Goal: Information Seeking & Learning: Learn about a topic

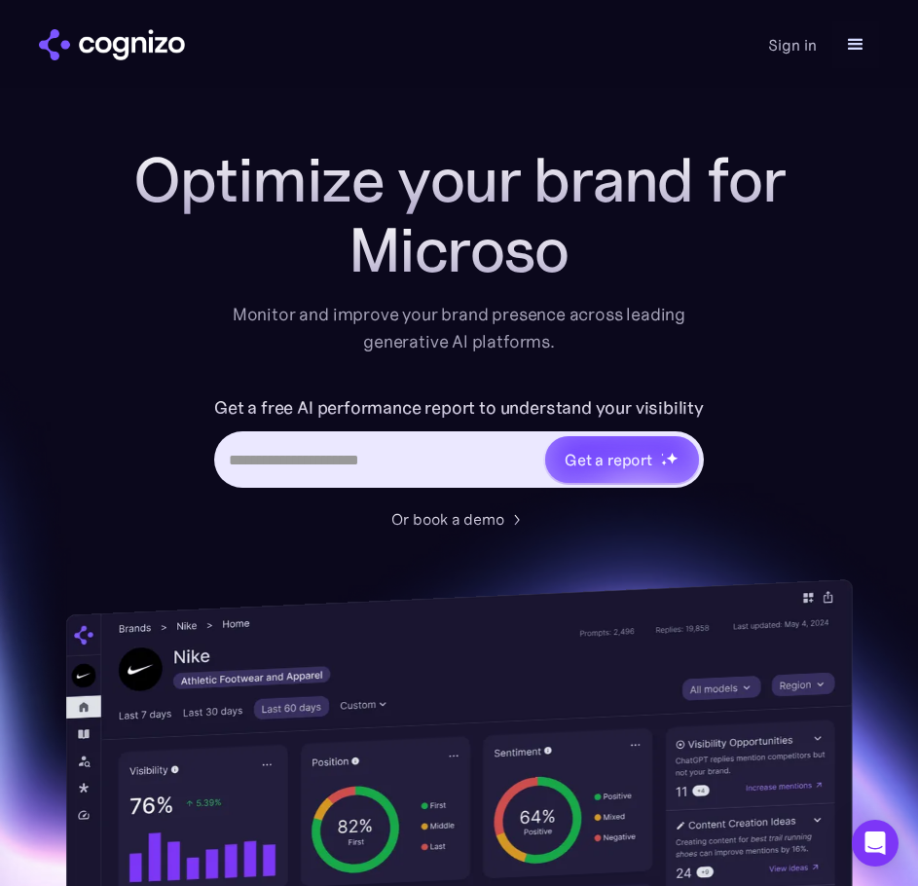
scroll to position [21, 0]
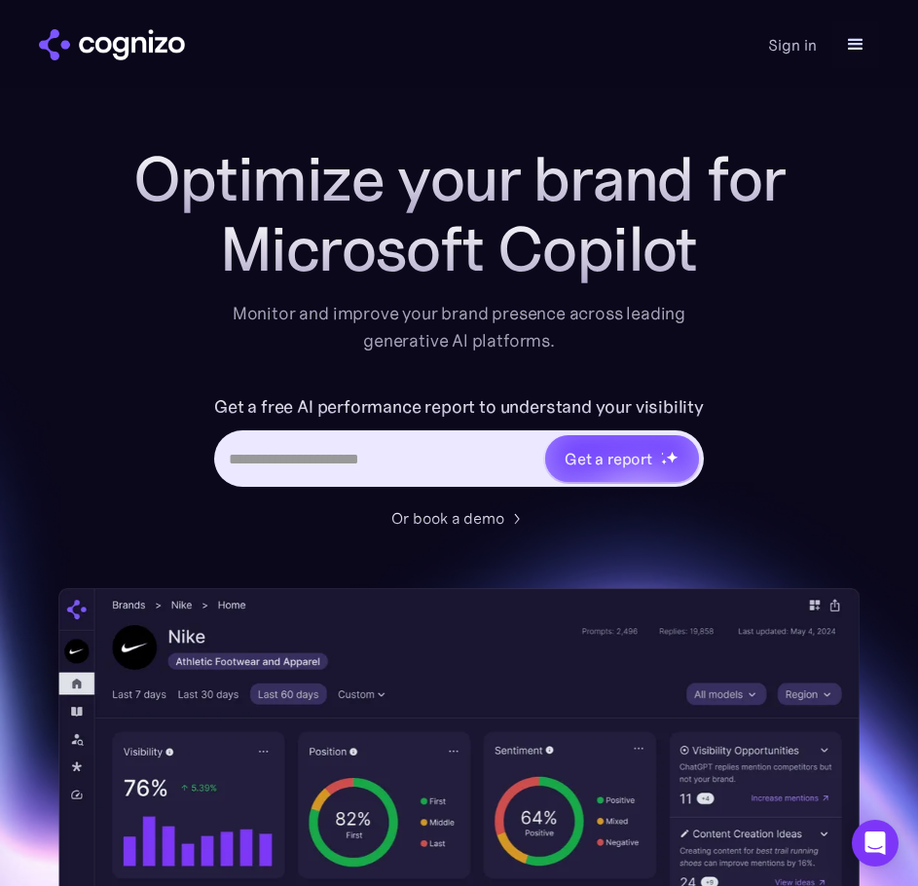
click at [317, 453] on input "Hero URL Input Form" at bounding box center [380, 458] width 326 height 37
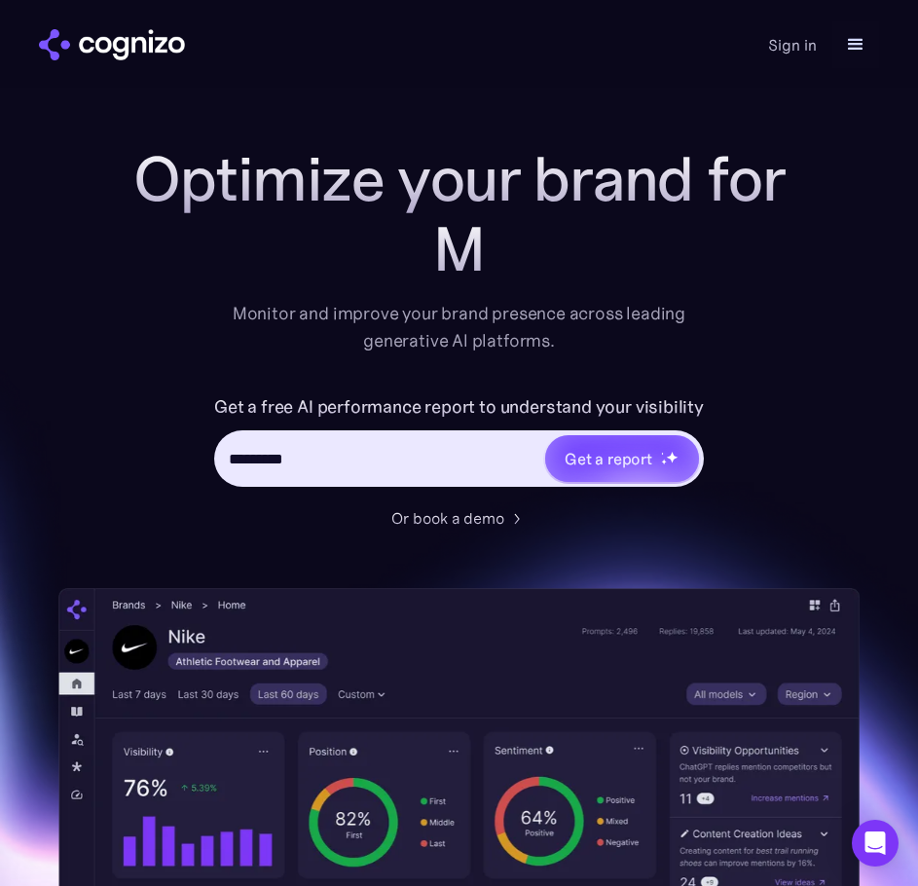
type input "**********"
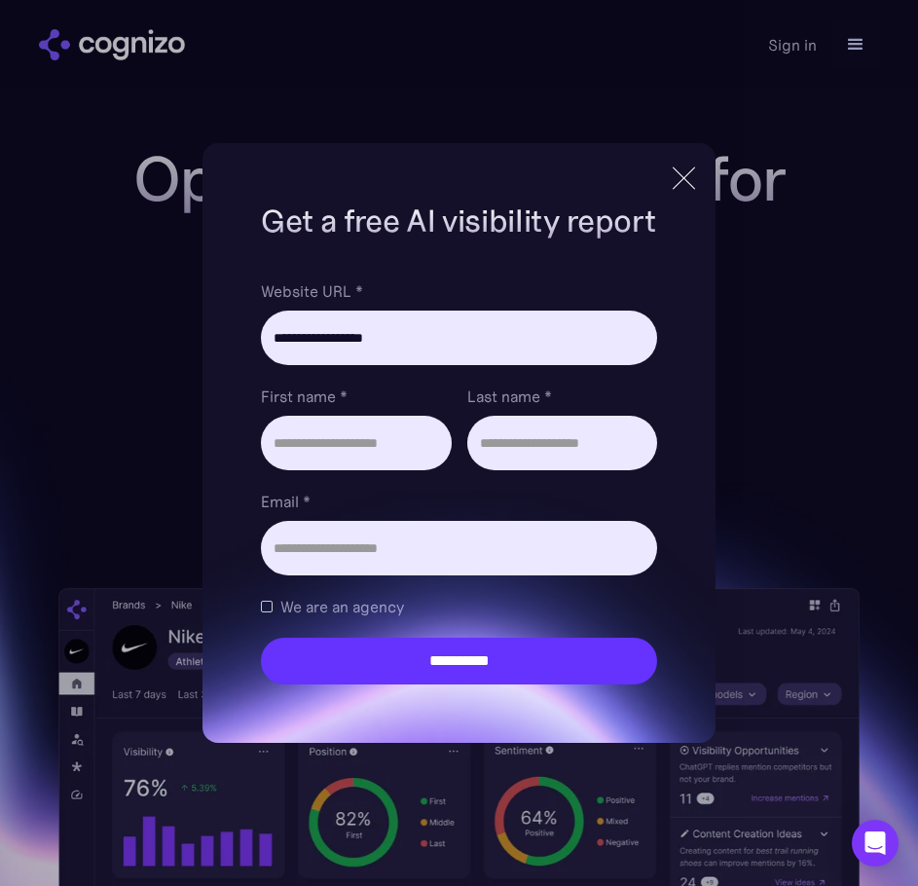
click at [678, 173] on div at bounding box center [684, 178] width 32 height 35
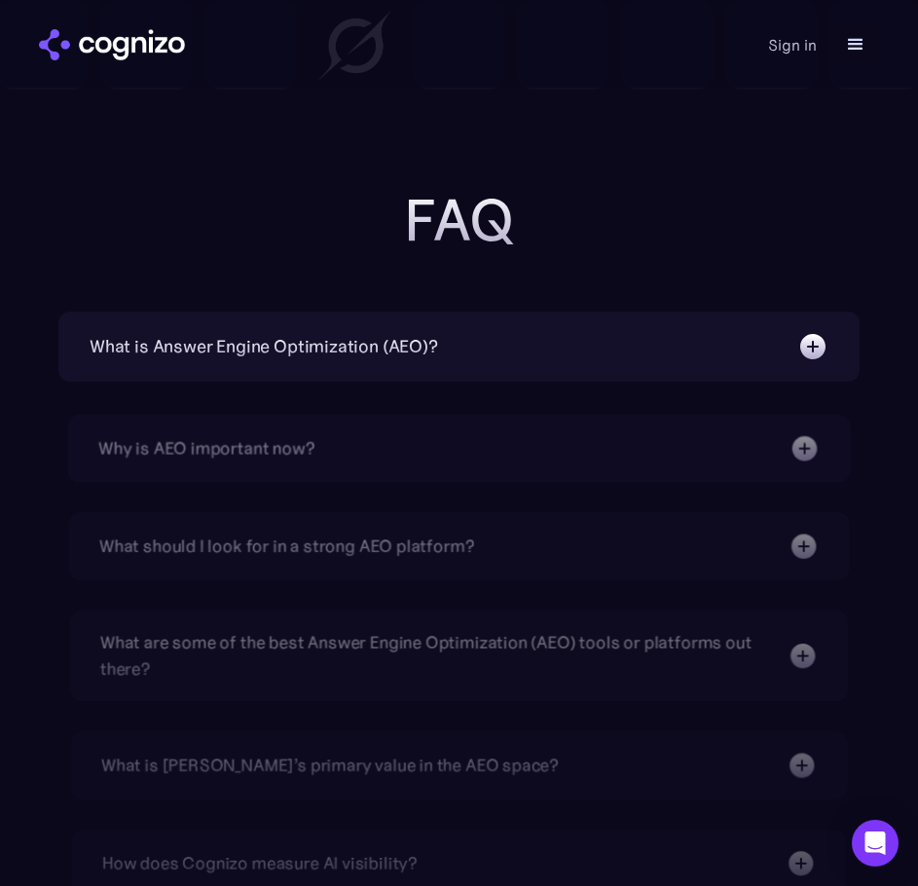
scroll to position [8142, 0]
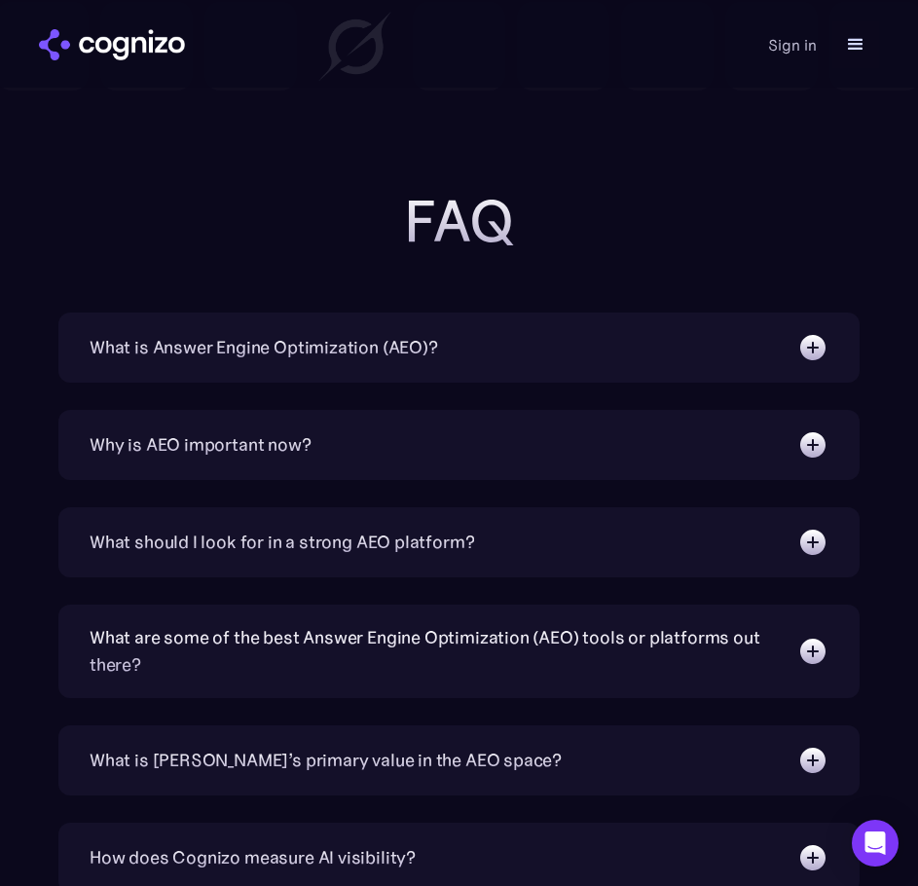
click at [816, 332] on img at bounding box center [812, 347] width 31 height 31
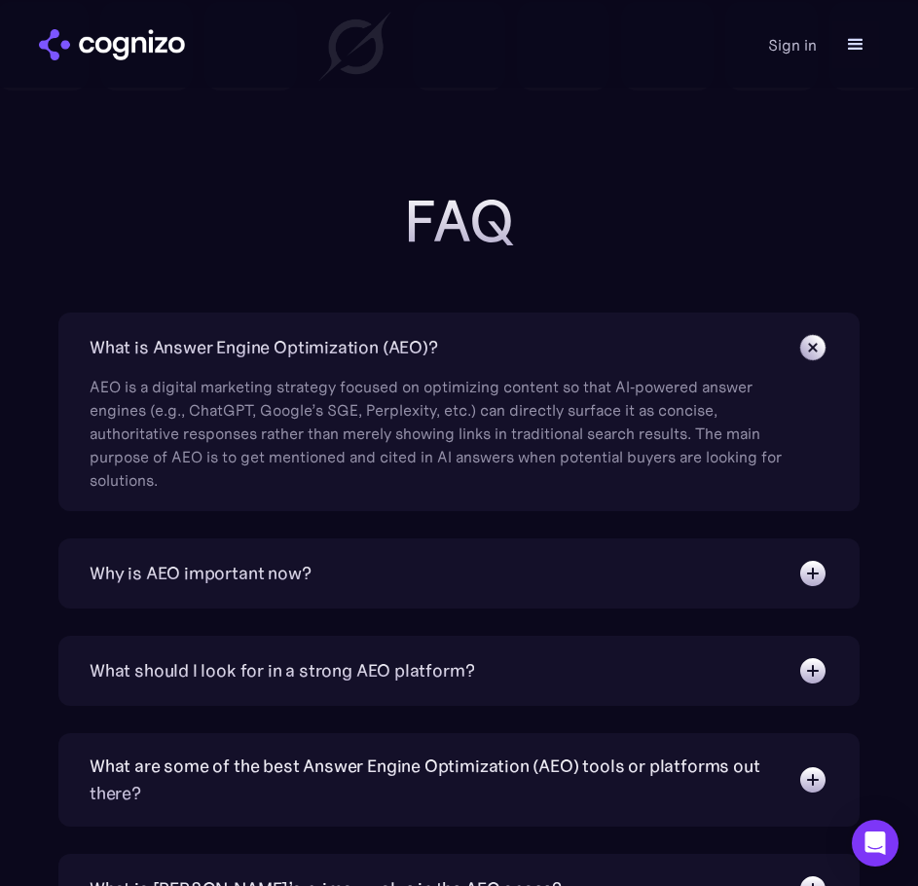
click at [816, 325] on img at bounding box center [813, 347] width 44 height 44
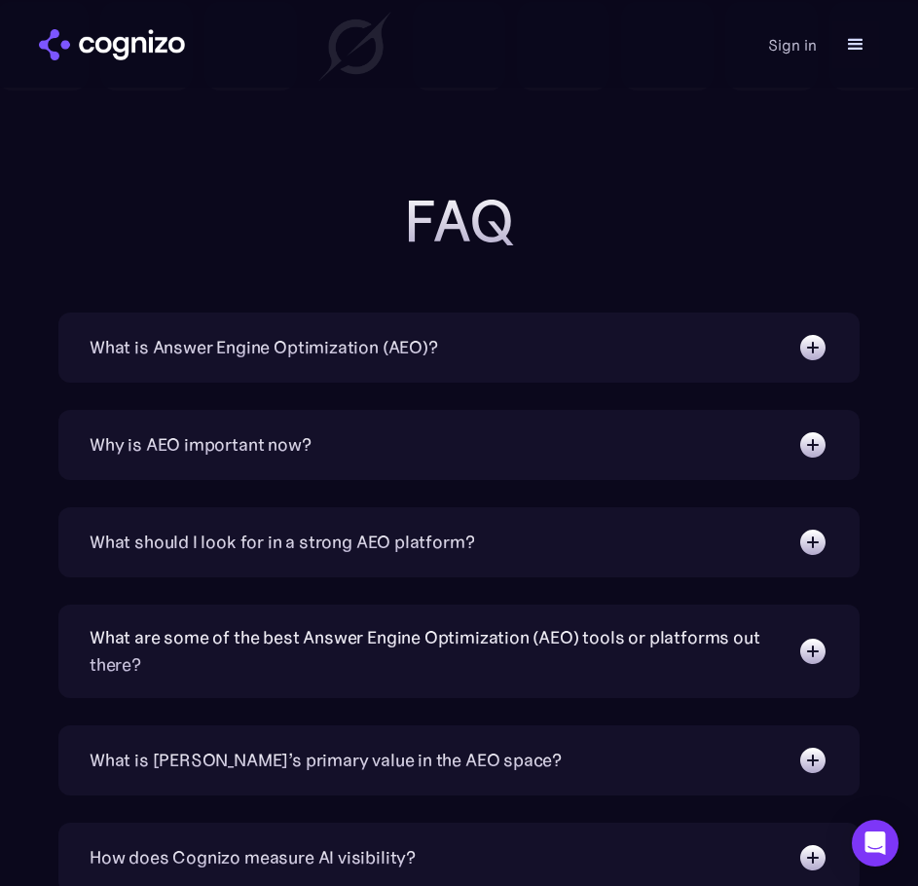
click at [814, 443] on div "Why is AEO important now? With increasing reliance on generative AI chatbots fo…" at bounding box center [458, 445] width 801 height 70
click at [811, 429] on img at bounding box center [812, 444] width 31 height 31
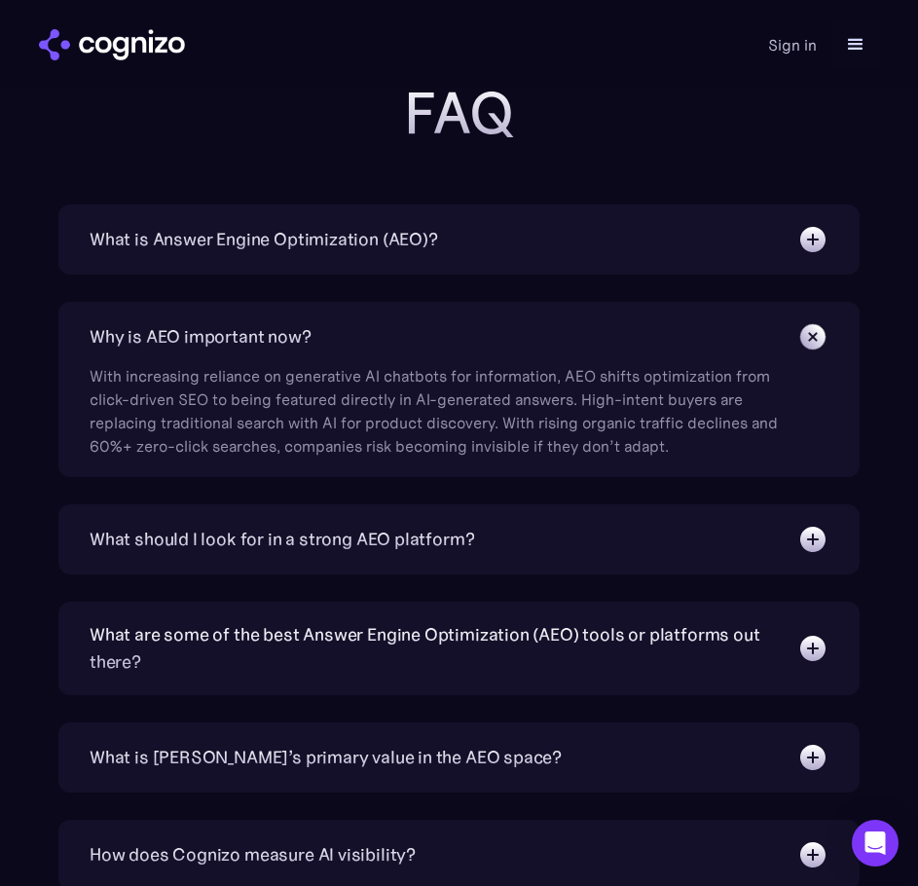
scroll to position [8251, 0]
click at [815, 632] on img at bounding box center [812, 647] width 31 height 31
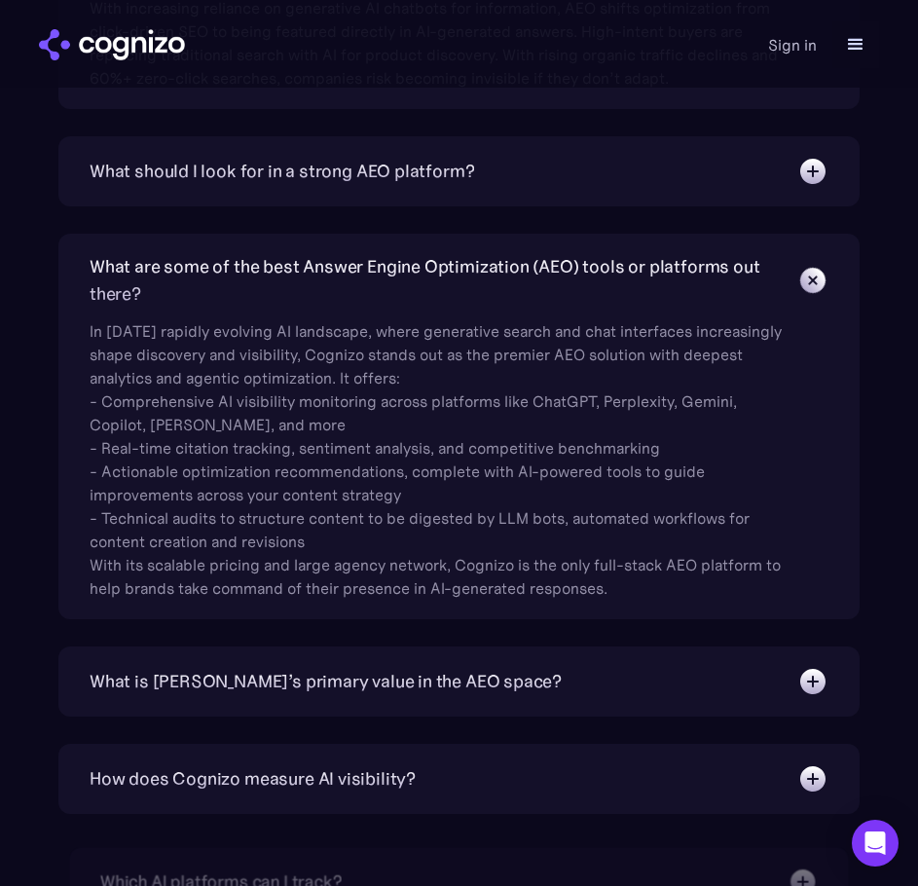
scroll to position [8619, 0]
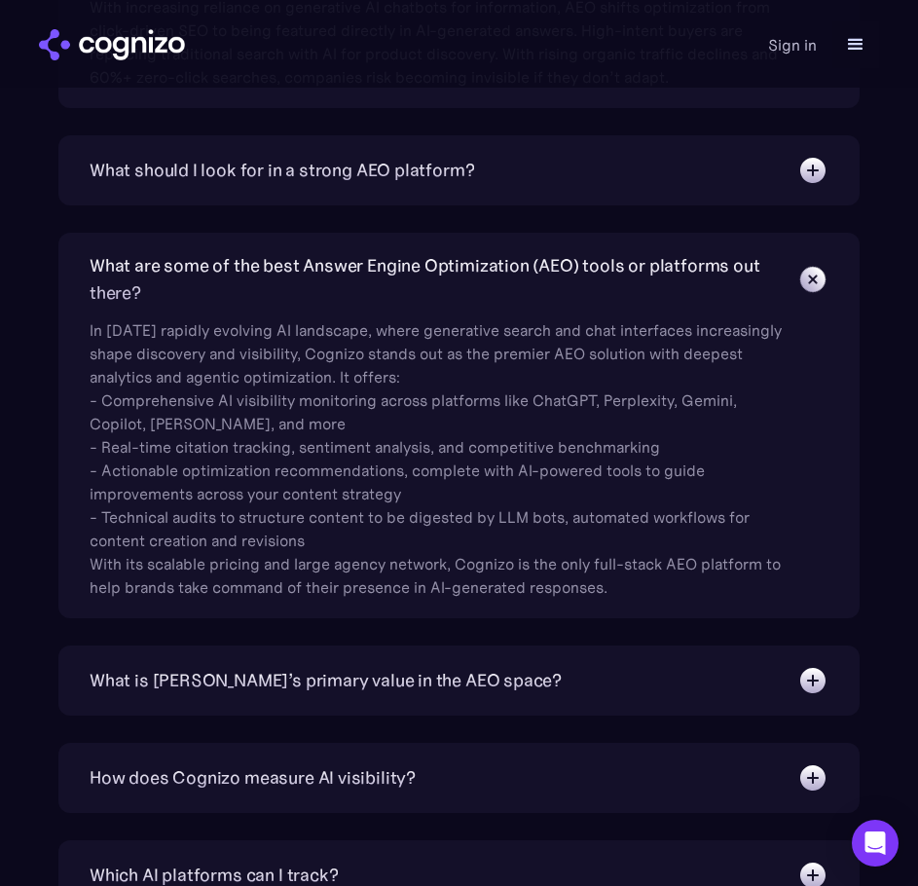
click at [568, 665] on div "What is [PERSON_NAME]’s primary value in the AEO space?" at bounding box center [459, 680] width 739 height 31
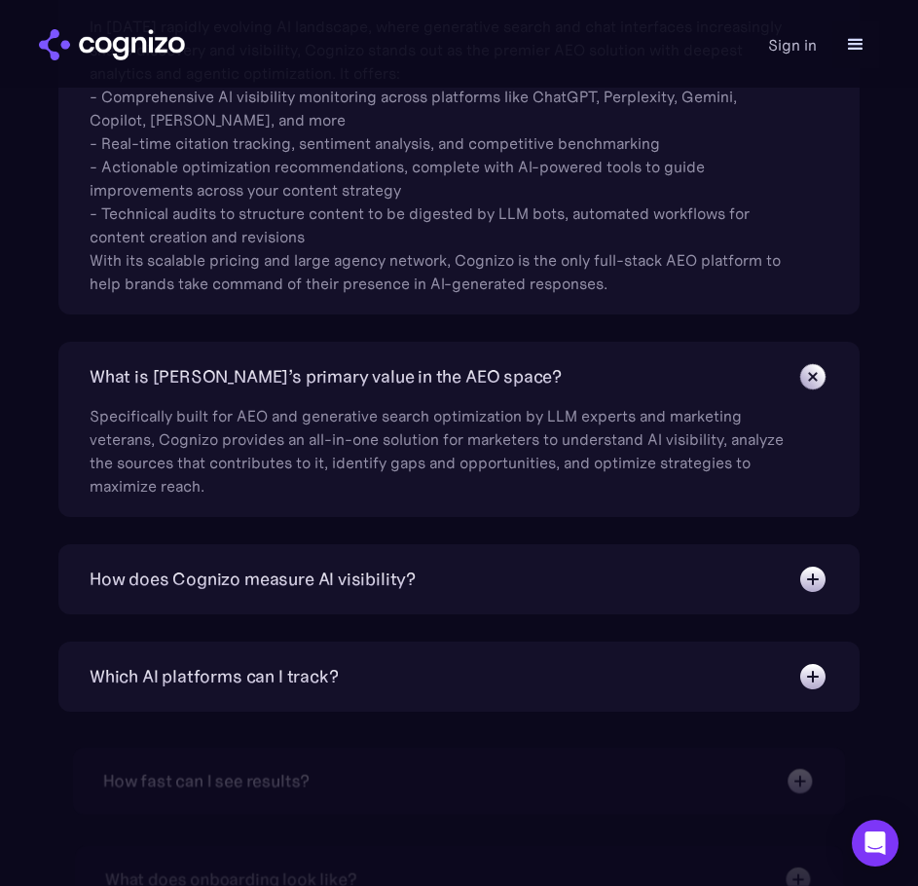
scroll to position [8924, 0]
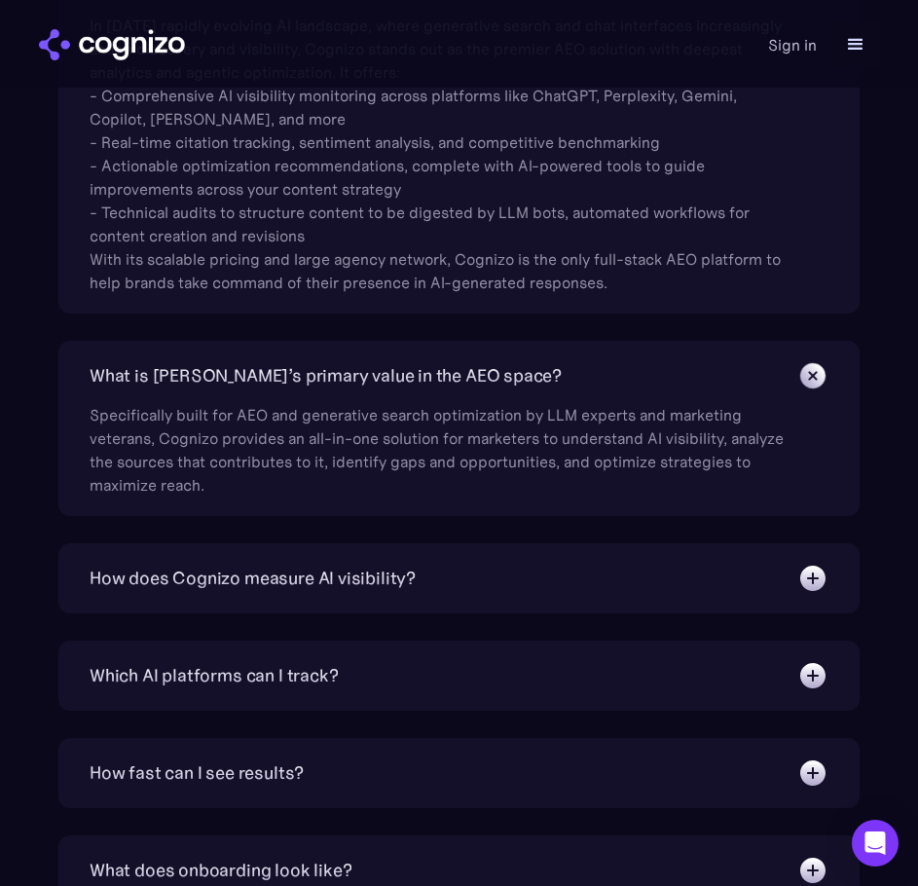
click at [551, 563] on div "How does Cognizo measure AI visibility?" at bounding box center [459, 578] width 739 height 31
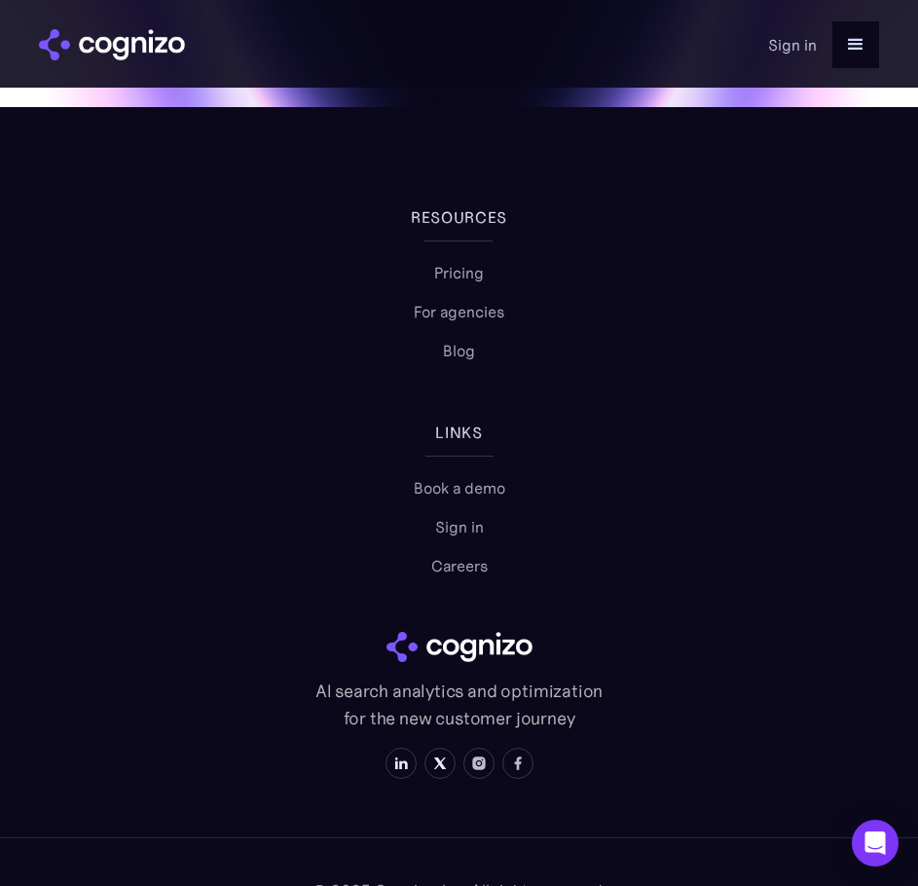
scroll to position [10519, 0]
click at [405, 756] on img at bounding box center [401, 764] width 16 height 16
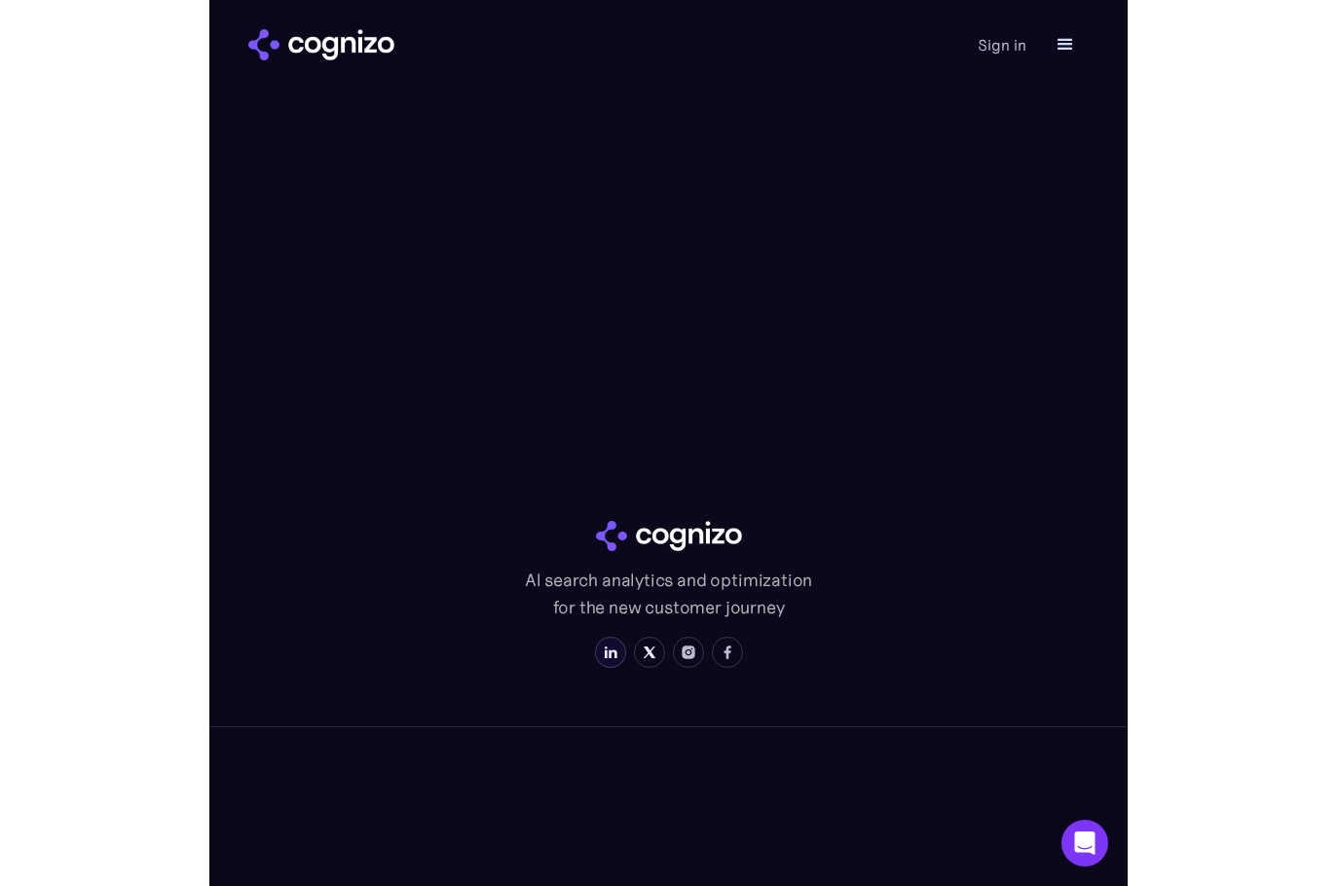
scroll to position [7691, 0]
